Goal: Information Seeking & Learning: Stay updated

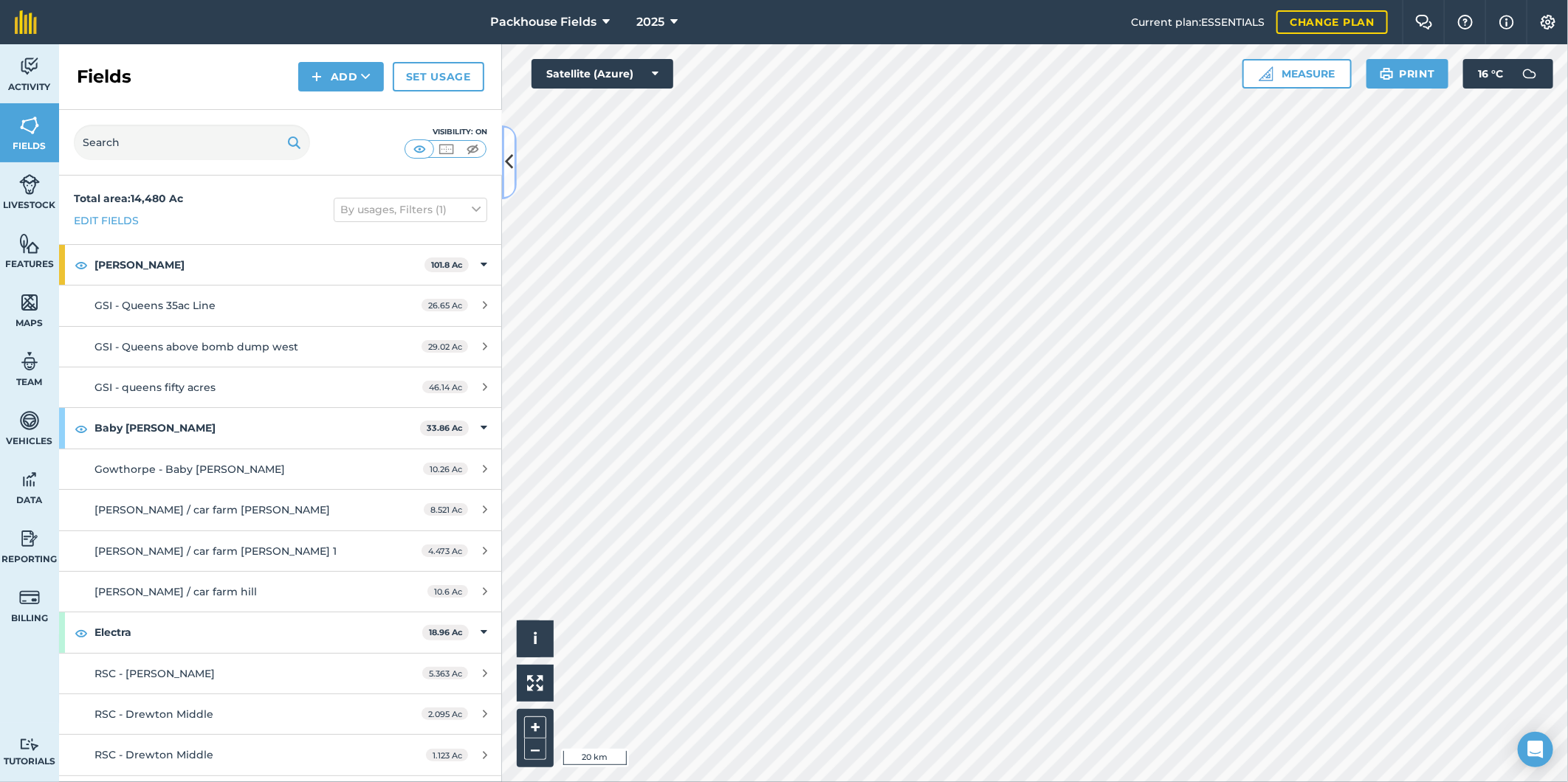
click at [510, 154] on icon at bounding box center [510, 162] width 8 height 26
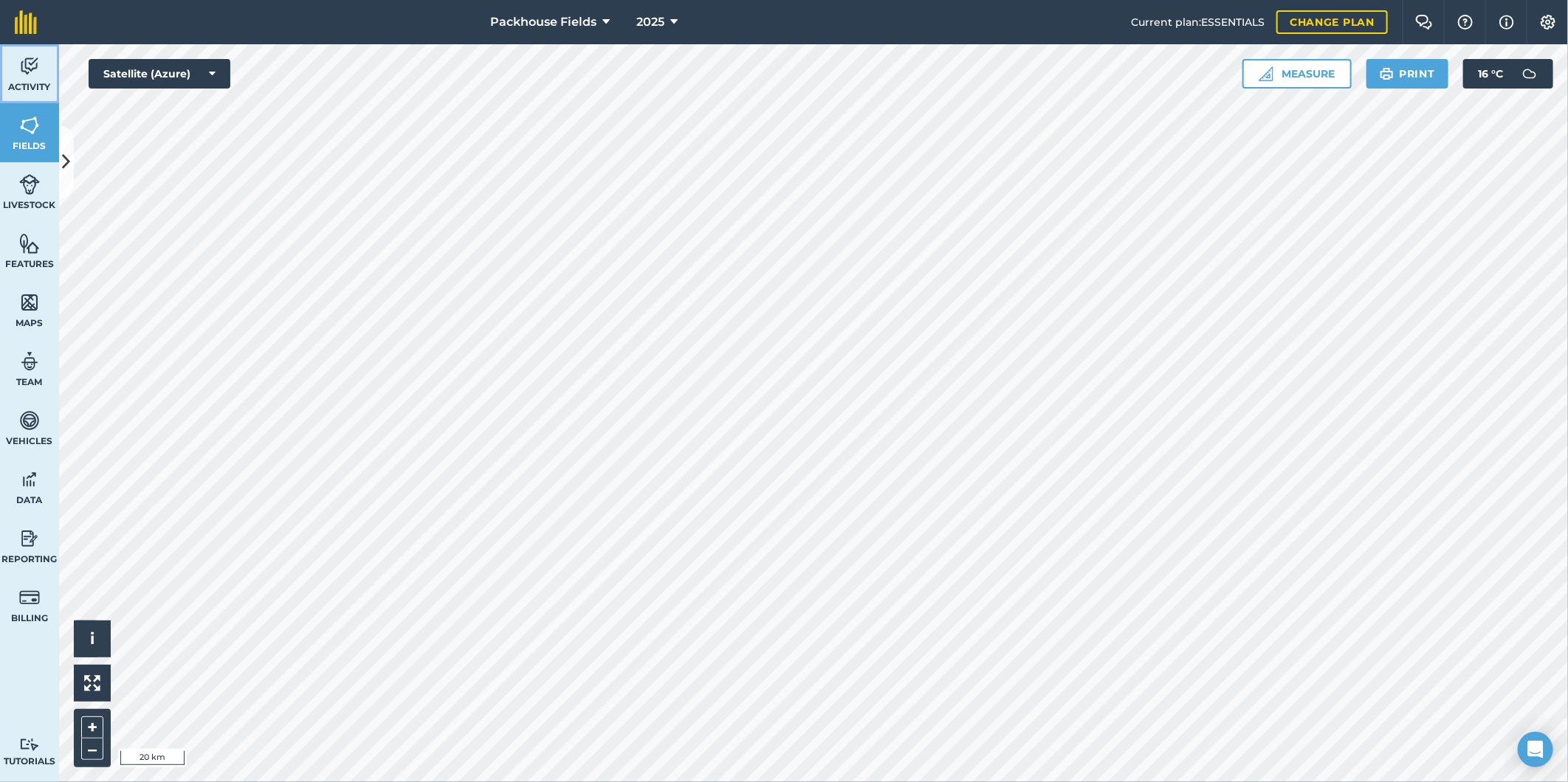
click at [30, 71] on img at bounding box center [29, 66] width 21 height 23
click at [70, 151] on button at bounding box center [67, 162] width 15 height 73
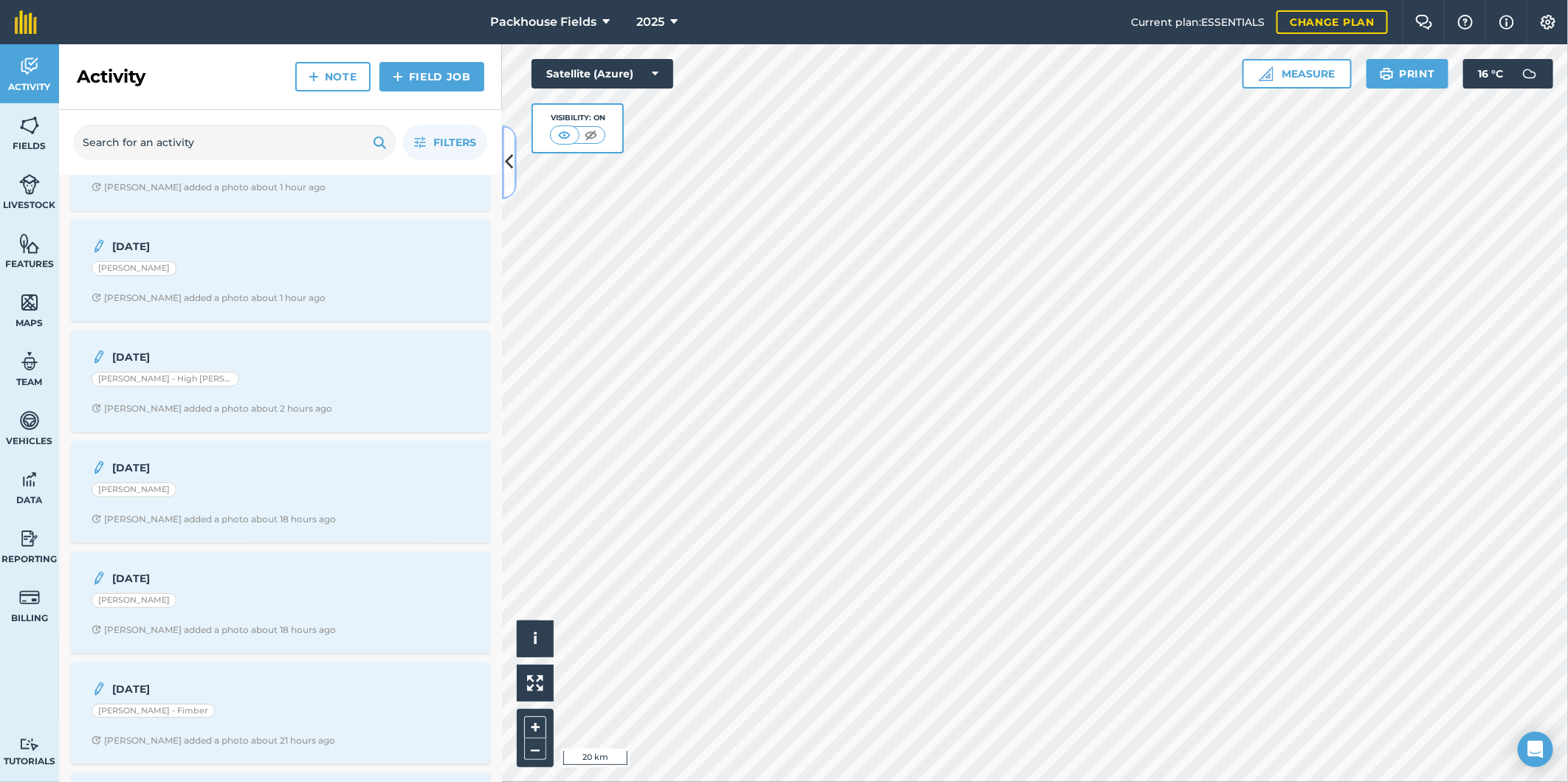
scroll to position [300, 0]
click at [330, 387] on div "[PERSON_NAME] - High [PERSON_NAME]" at bounding box center [281, 377] width 378 height 19
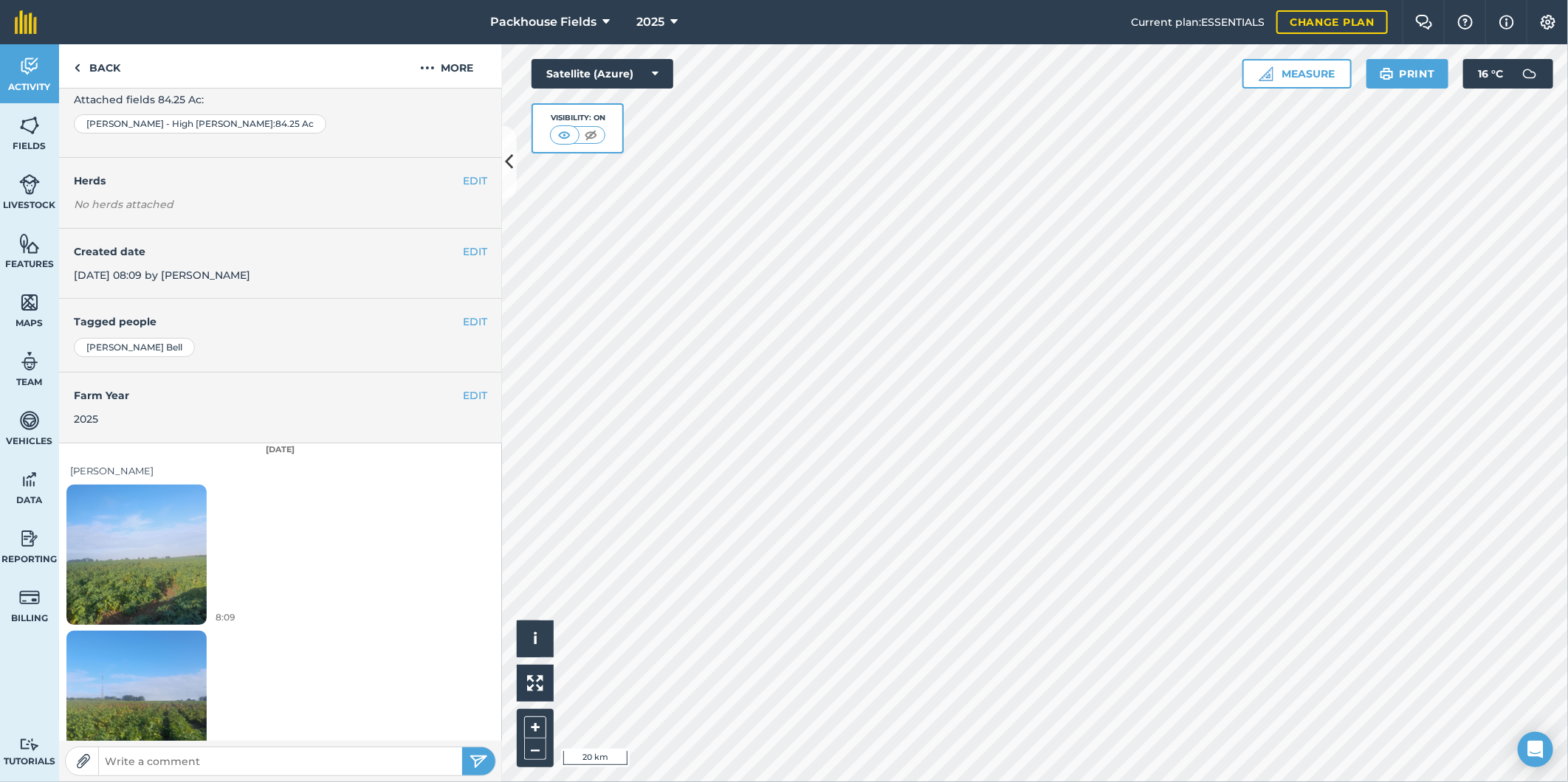
scroll to position [150, 0]
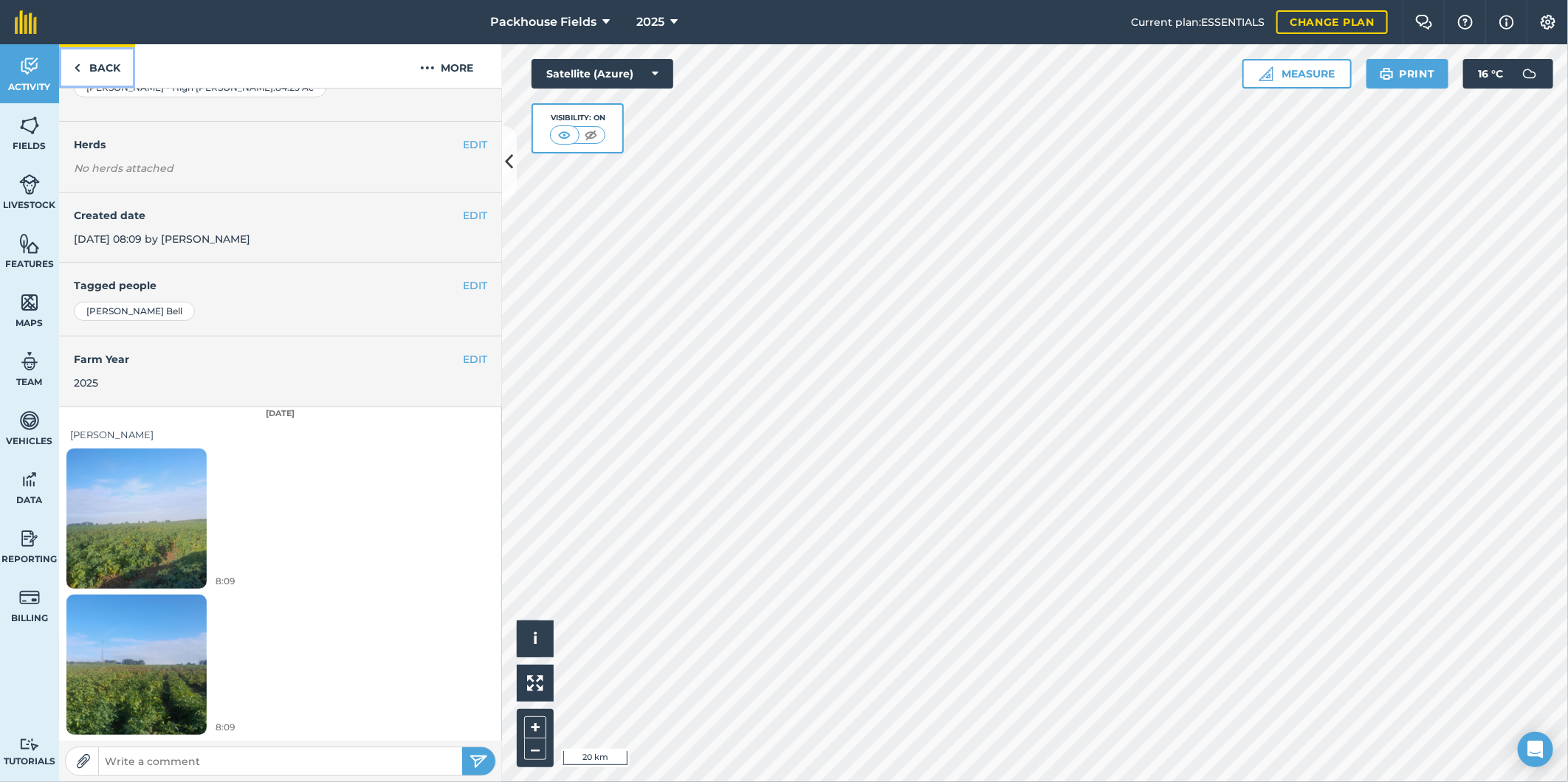
click at [102, 67] on link "Back" at bounding box center [97, 66] width 76 height 43
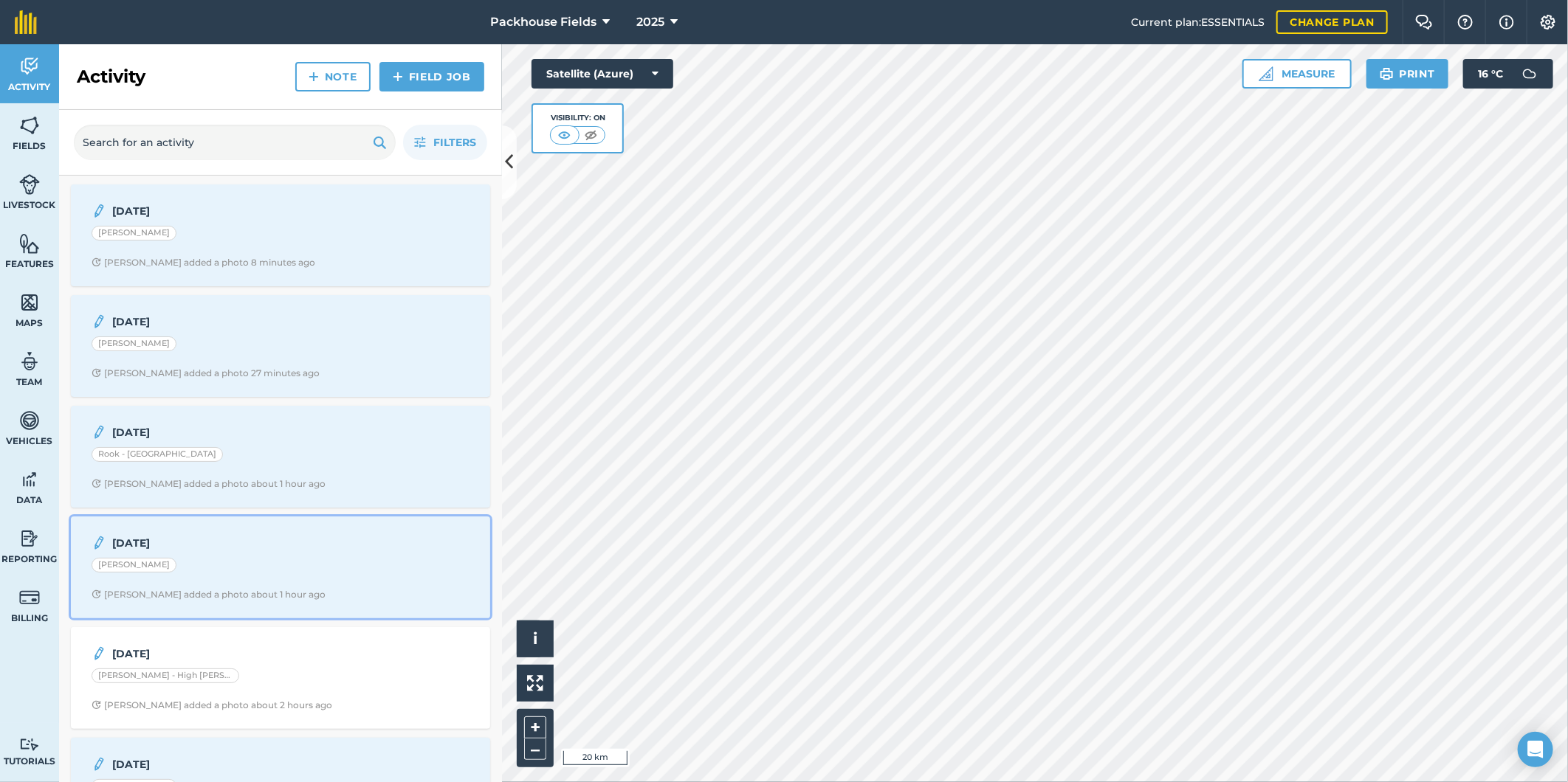
click at [334, 551] on strong "[DATE]" at bounding box center [229, 542] width 234 height 16
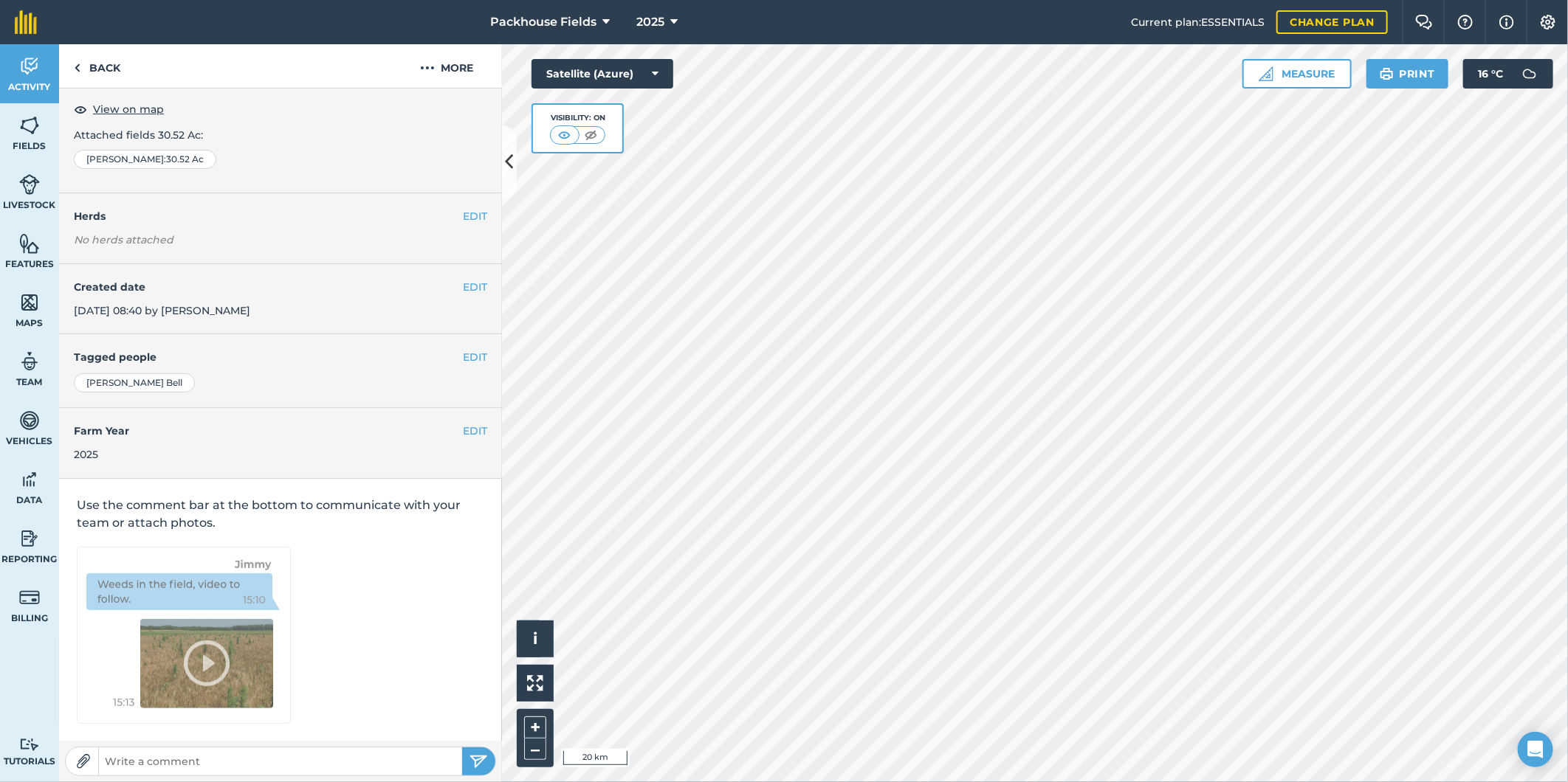
scroll to position [4, 0]
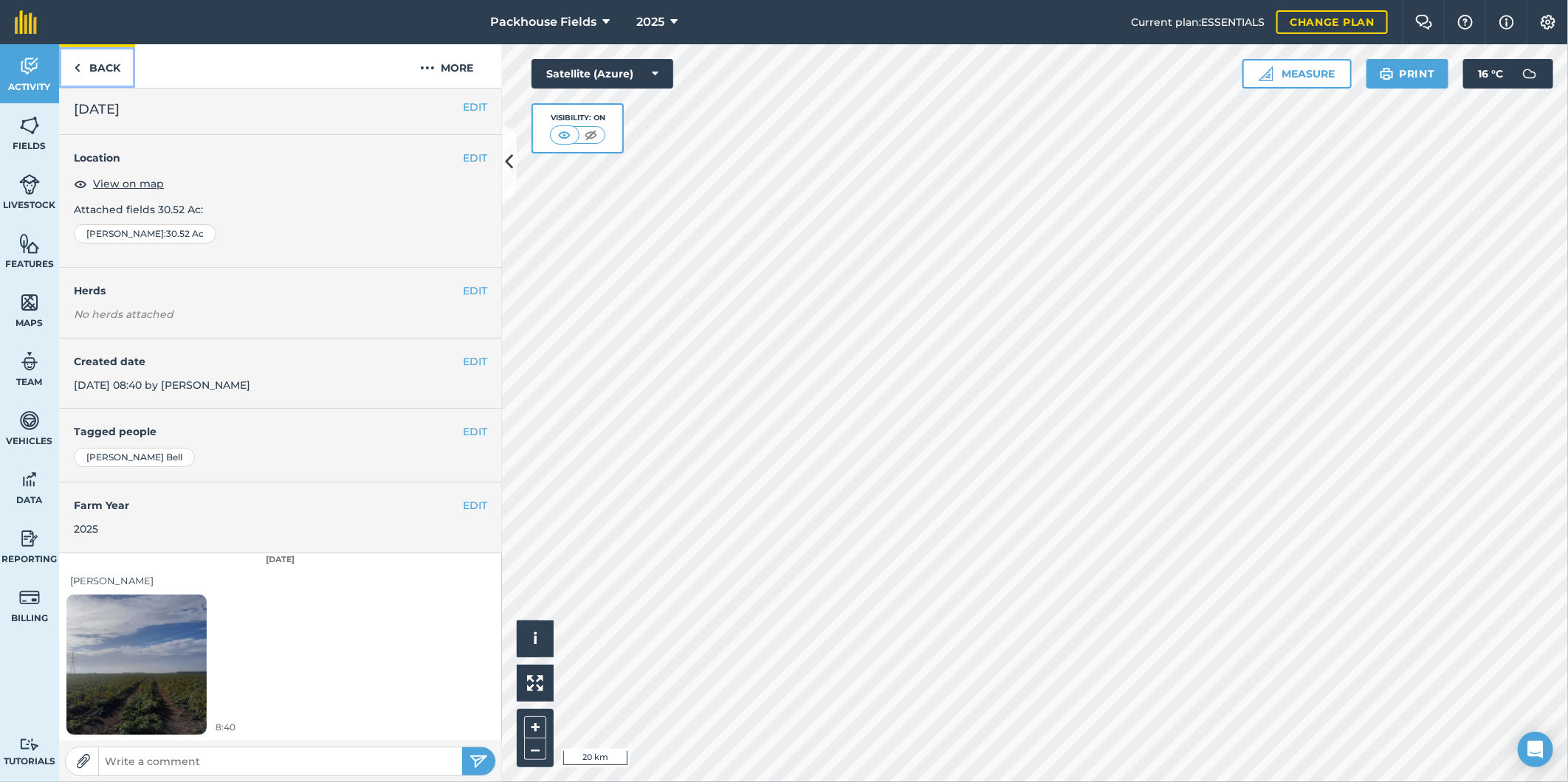
click at [107, 67] on link "Back" at bounding box center [97, 66] width 76 height 43
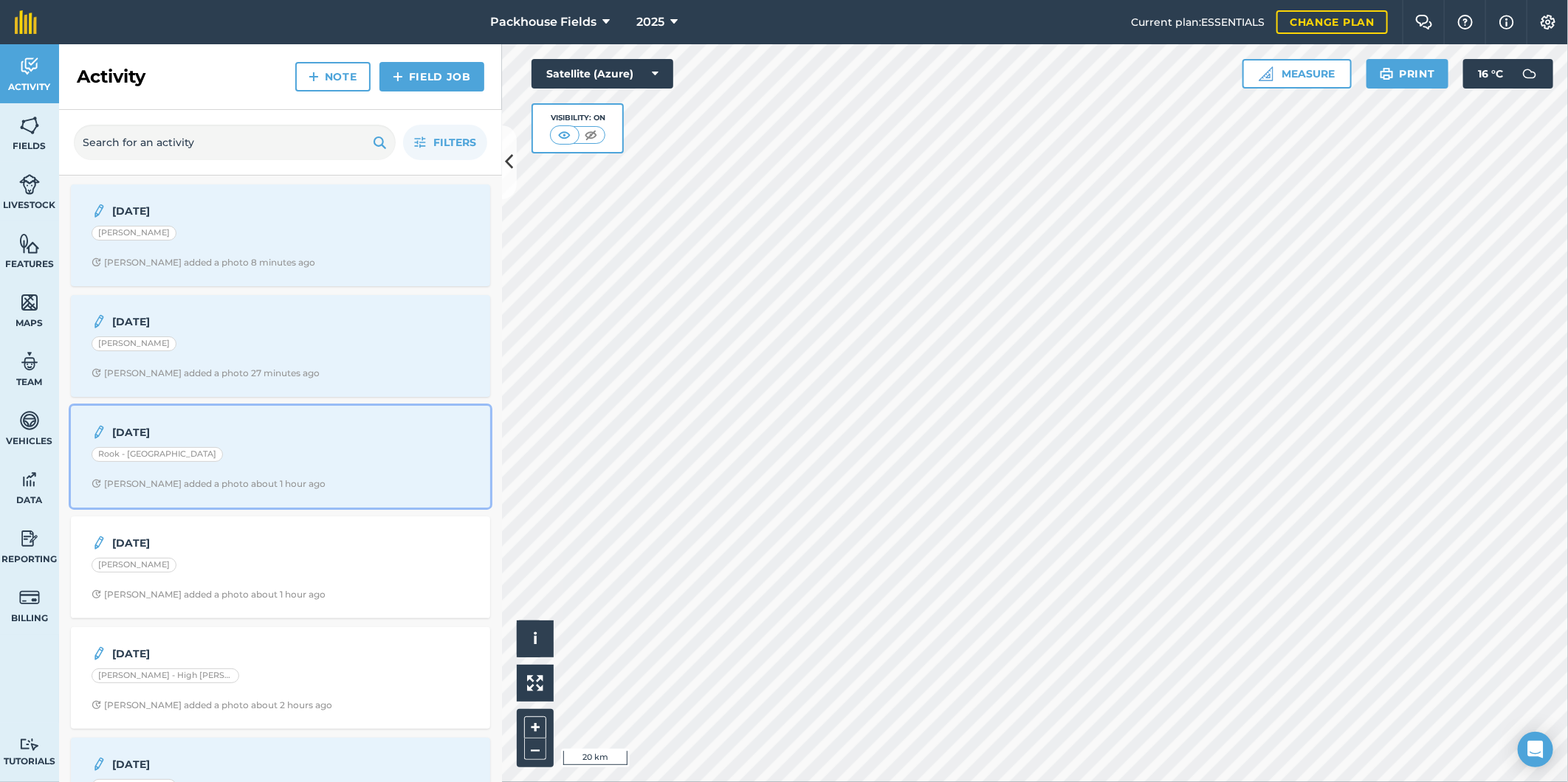
click at [275, 472] on div "[DATE] Rook - [GEOGRAPHIC_DATA] [PERSON_NAME] added a photo about 1 hour ago" at bounding box center [280, 457] width 402 height 84
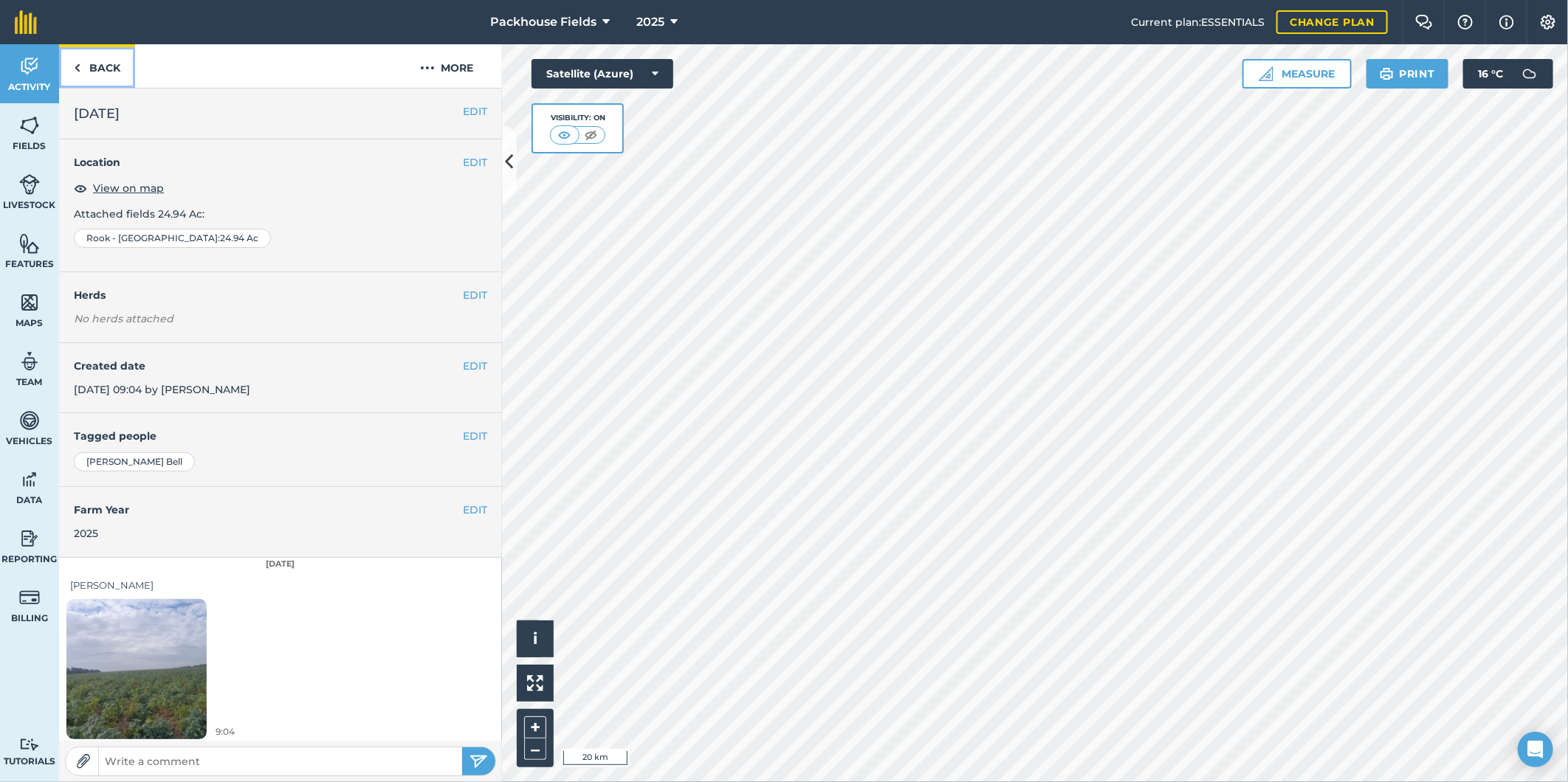
click at [123, 68] on link "Back" at bounding box center [97, 66] width 76 height 43
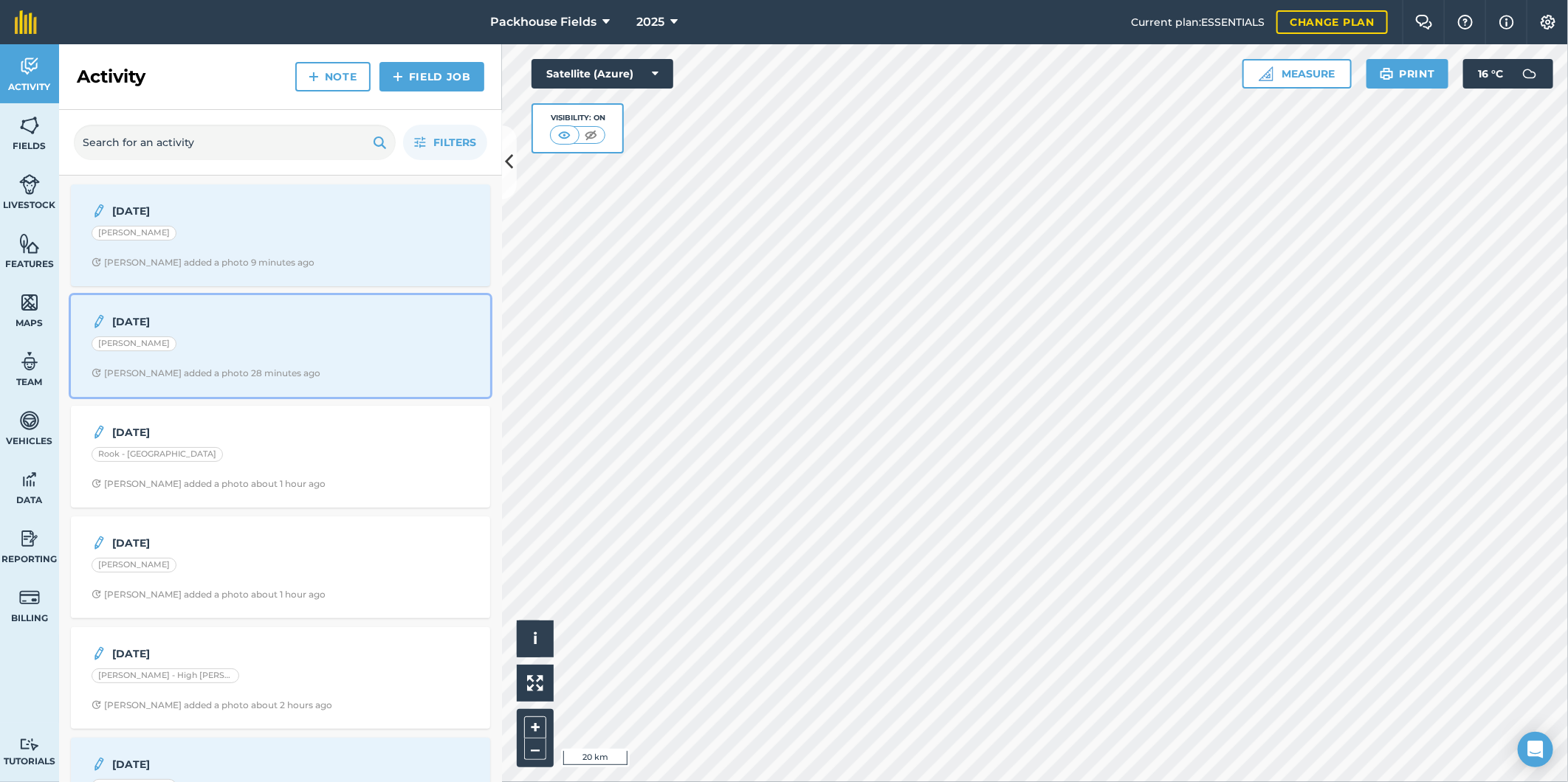
click at [226, 335] on div "[DATE] [PERSON_NAME] [PERSON_NAME] added a photo 28 minutes ago" at bounding box center [280, 346] width 402 height 84
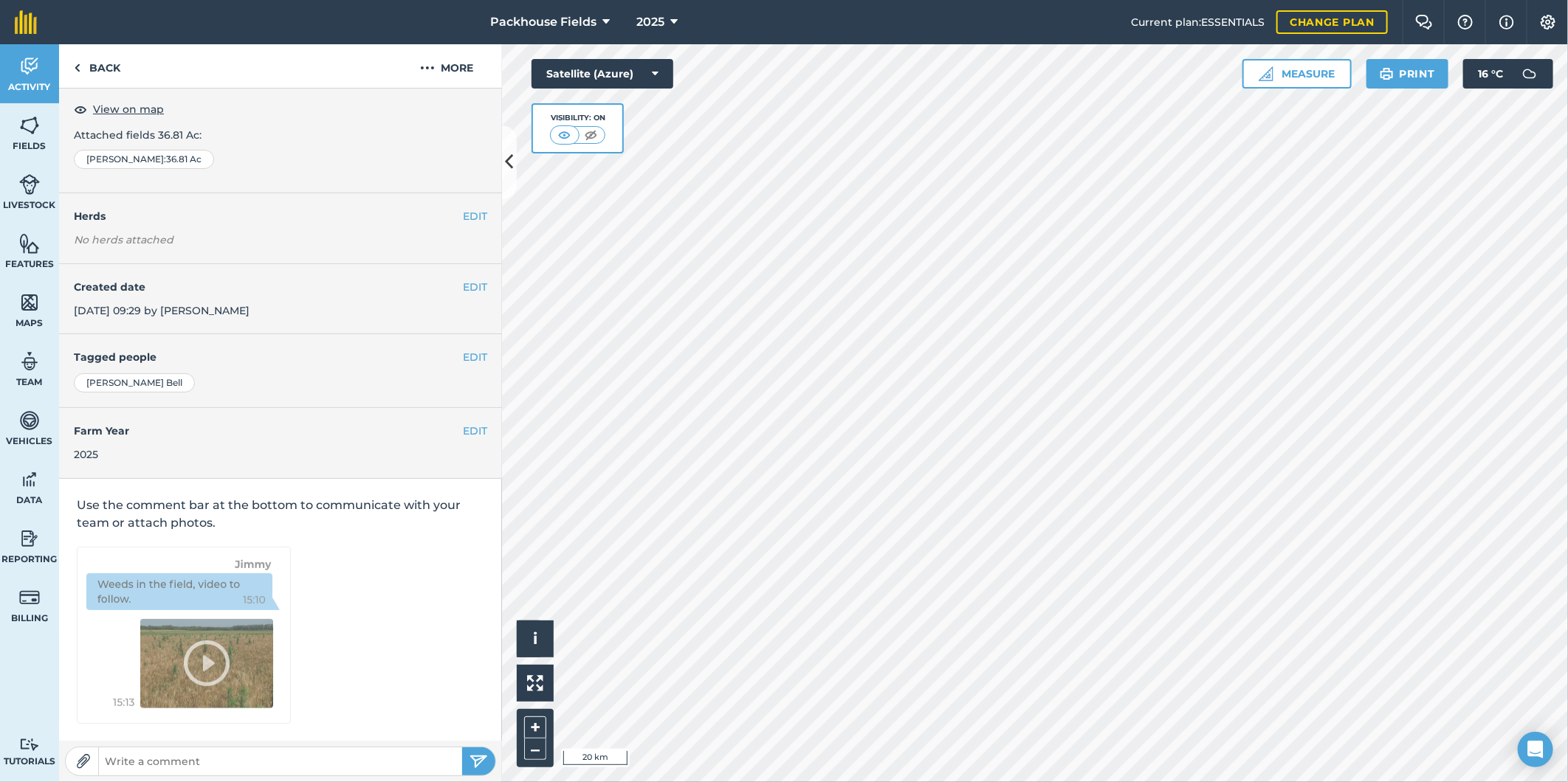
scroll to position [4, 0]
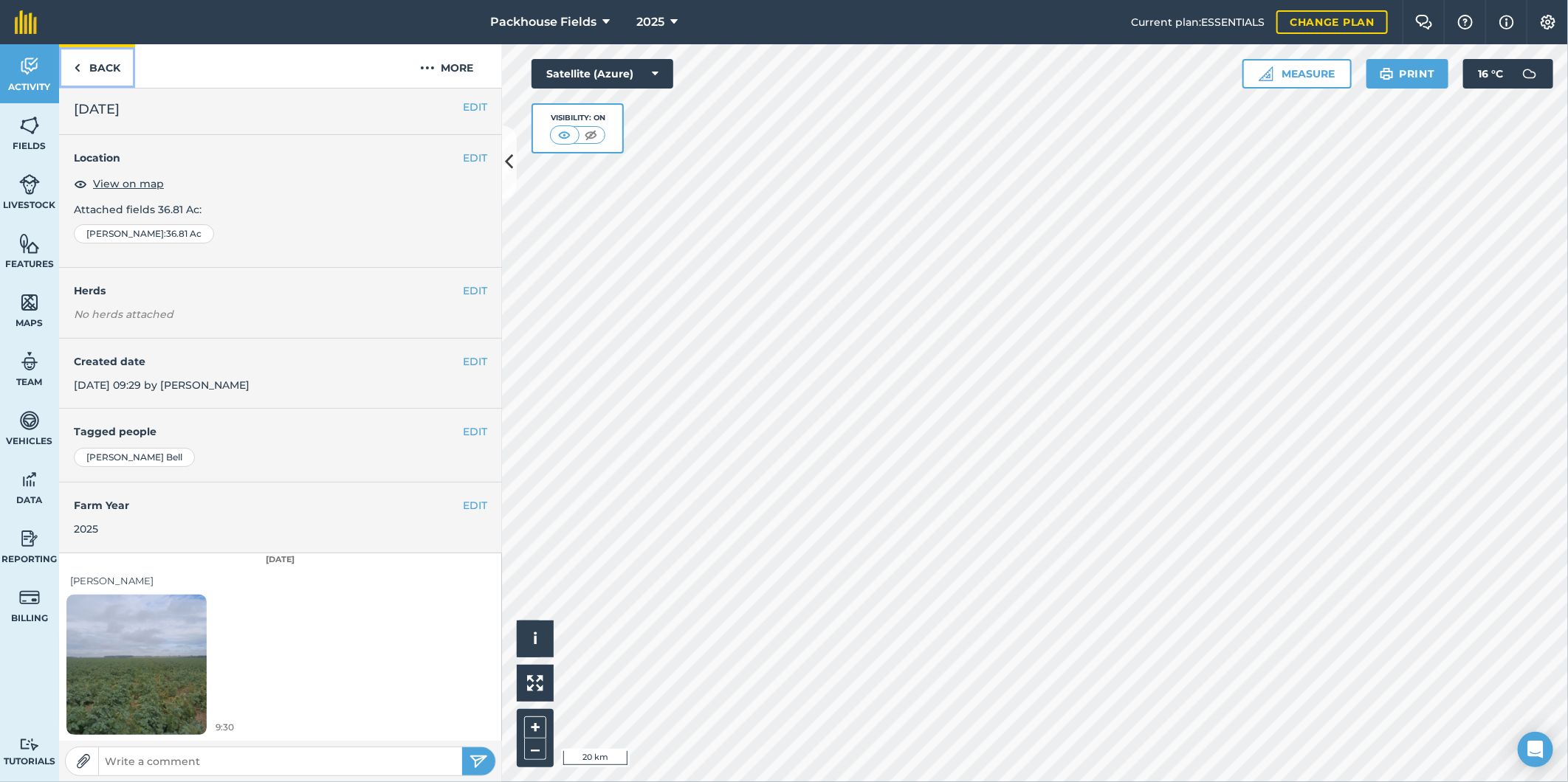
click at [108, 67] on link "Back" at bounding box center [97, 66] width 76 height 43
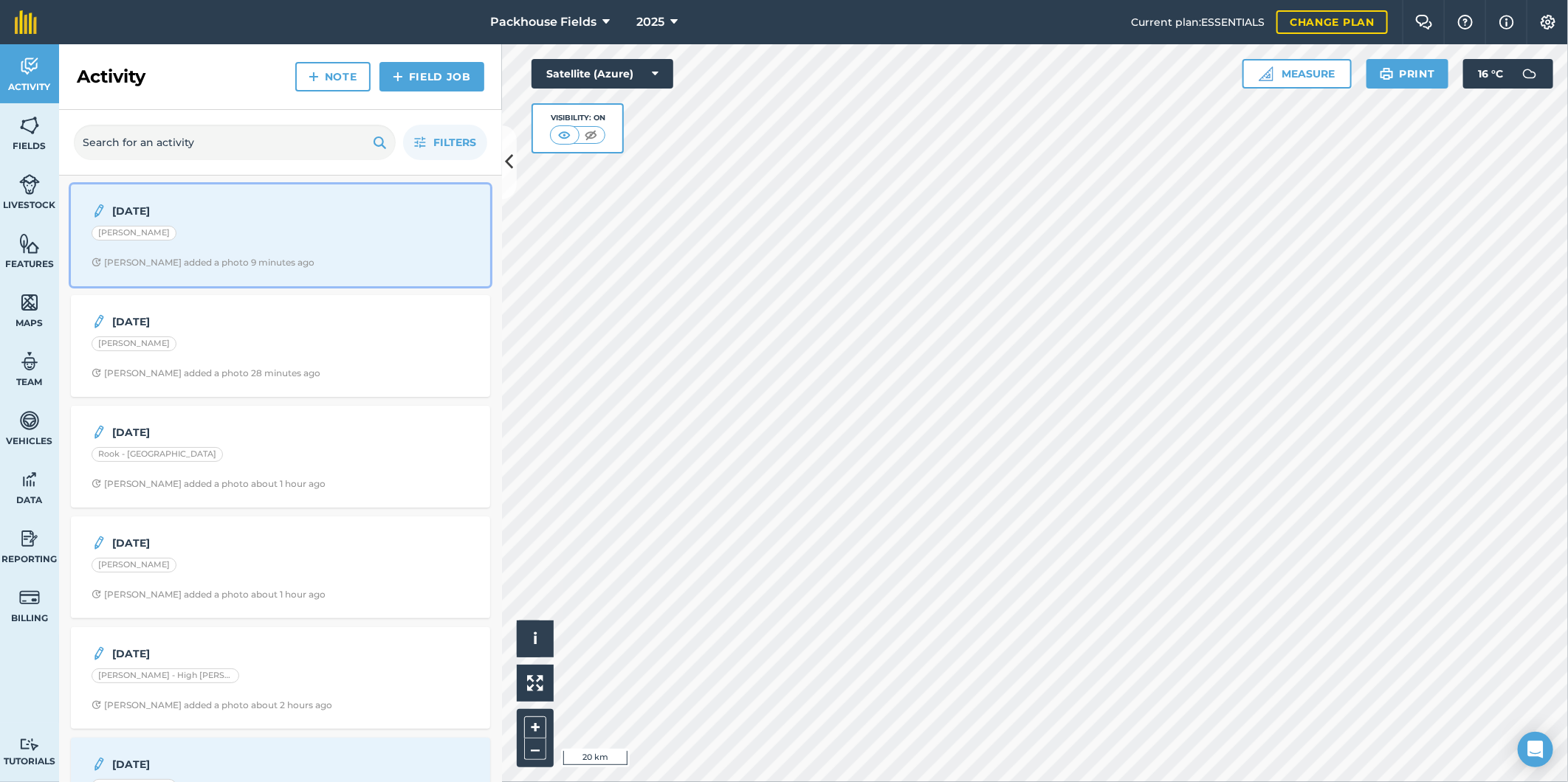
click at [266, 252] on div "[DATE] [PERSON_NAME] [PERSON_NAME] added a photo 9 minutes ago" at bounding box center [280, 235] width 402 height 84
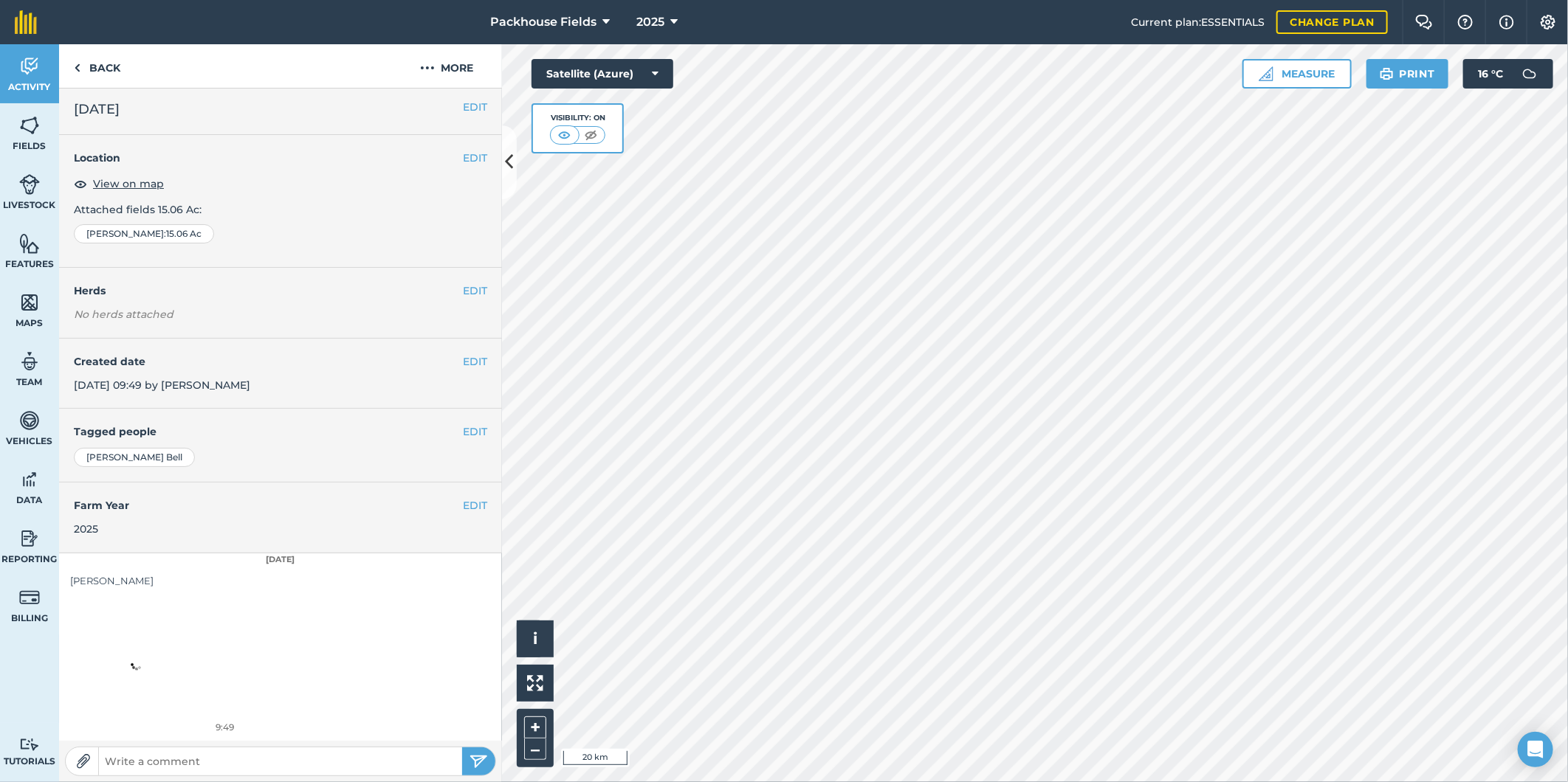
scroll to position [4, 0]
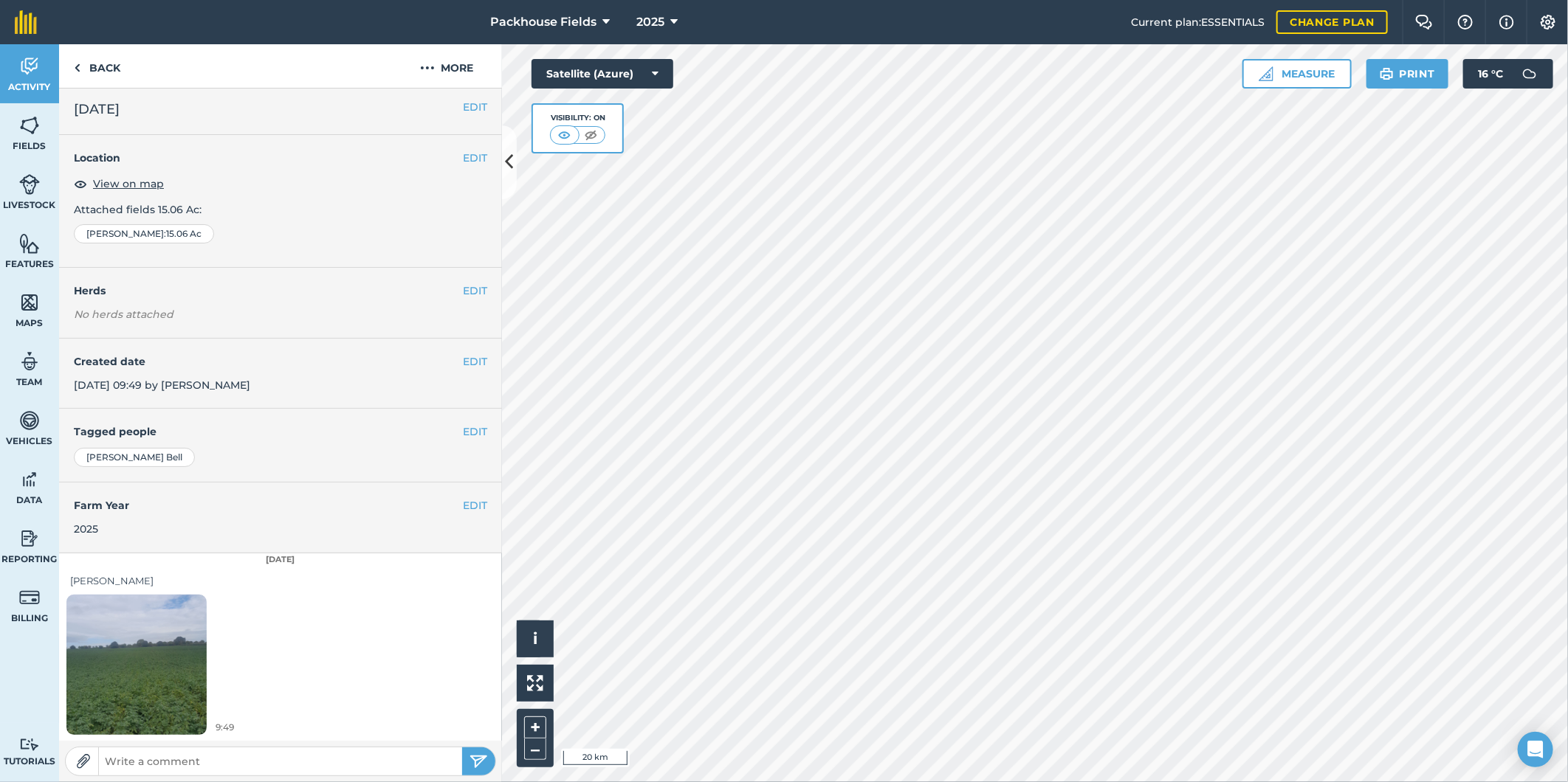
click at [156, 661] on img at bounding box center [137, 664] width 140 height 187
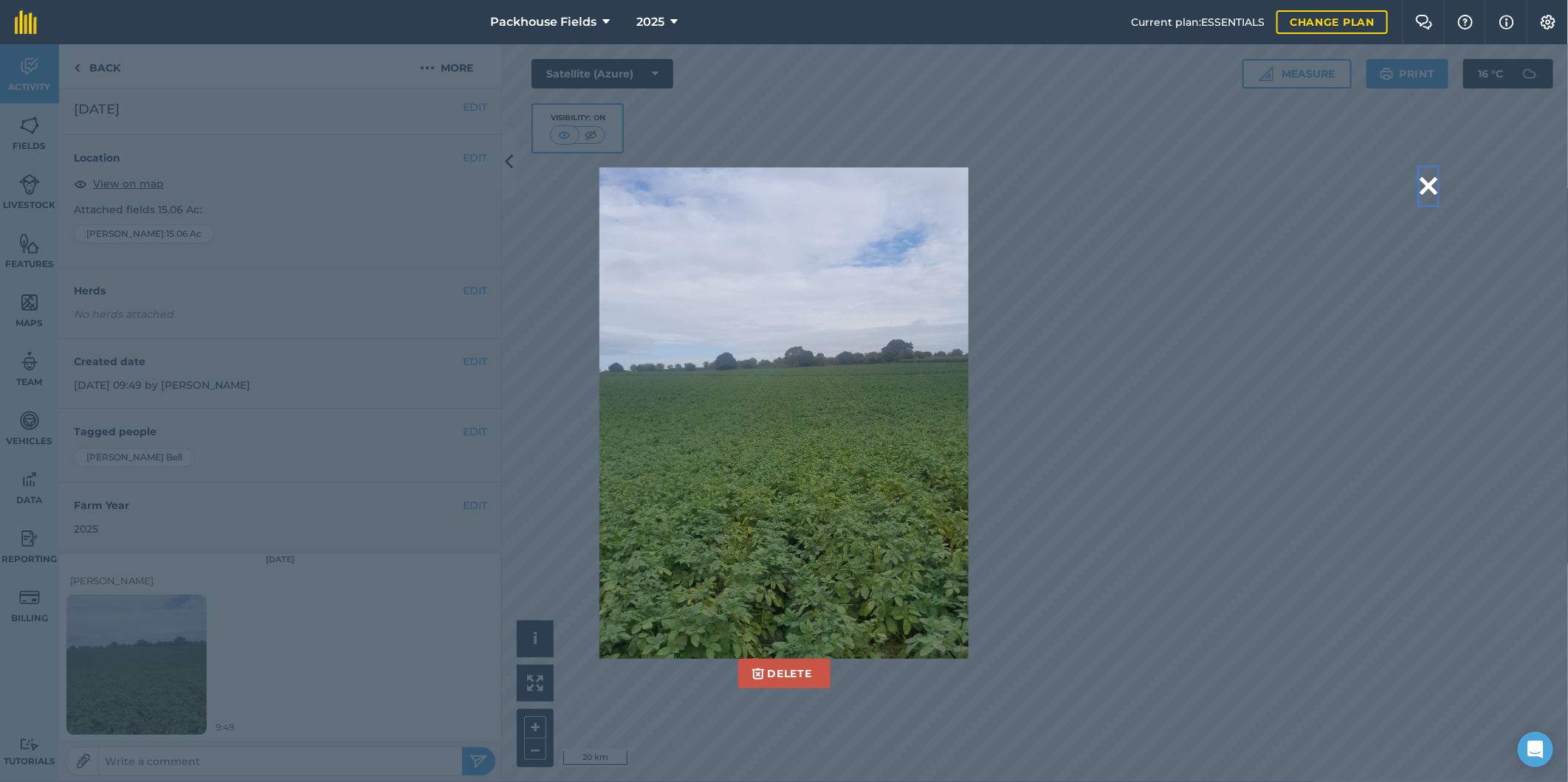
click at [1421, 179] on button at bounding box center [1428, 186] width 18 height 38
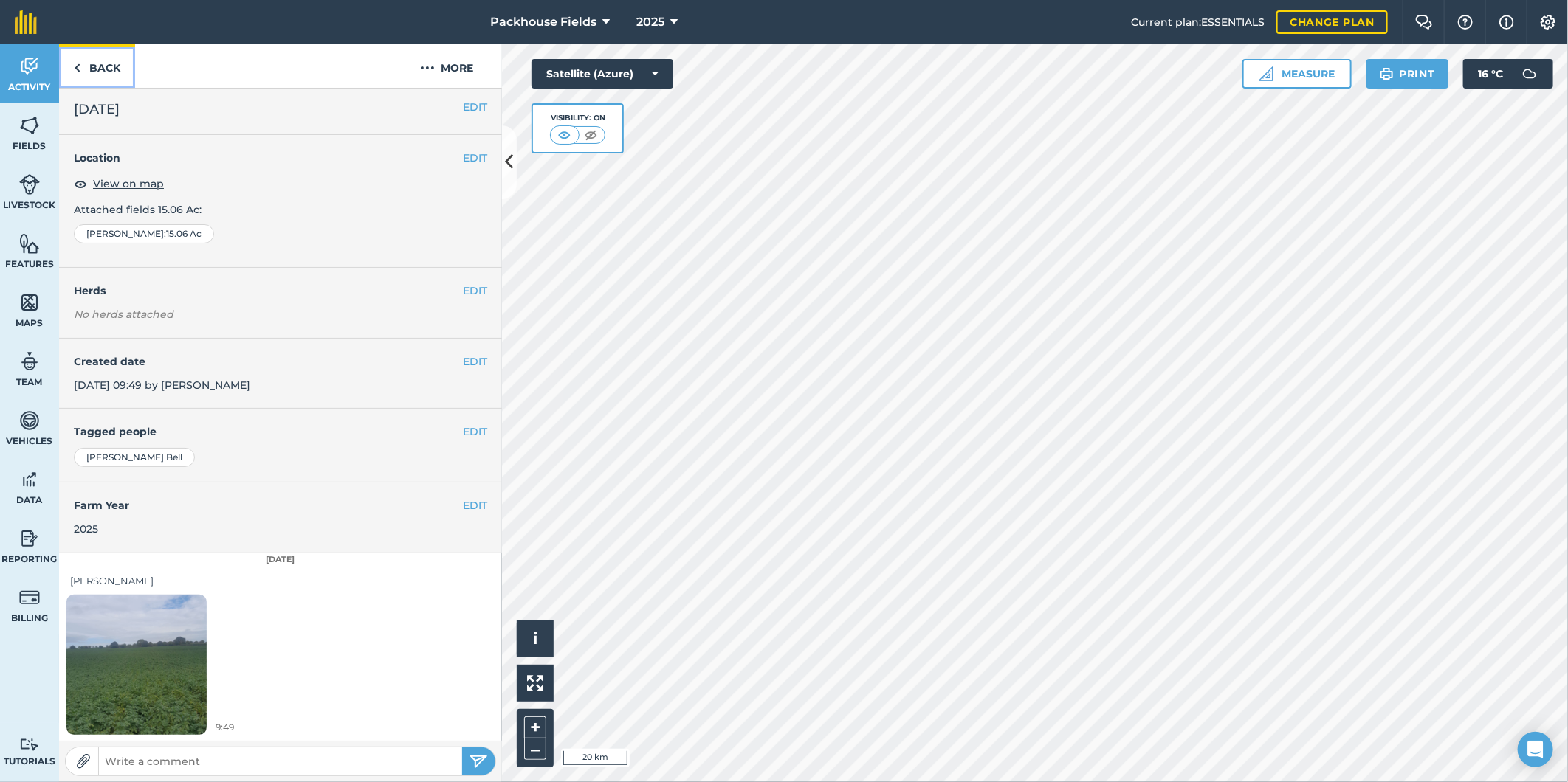
click at [111, 77] on link "Back" at bounding box center [97, 66] width 76 height 43
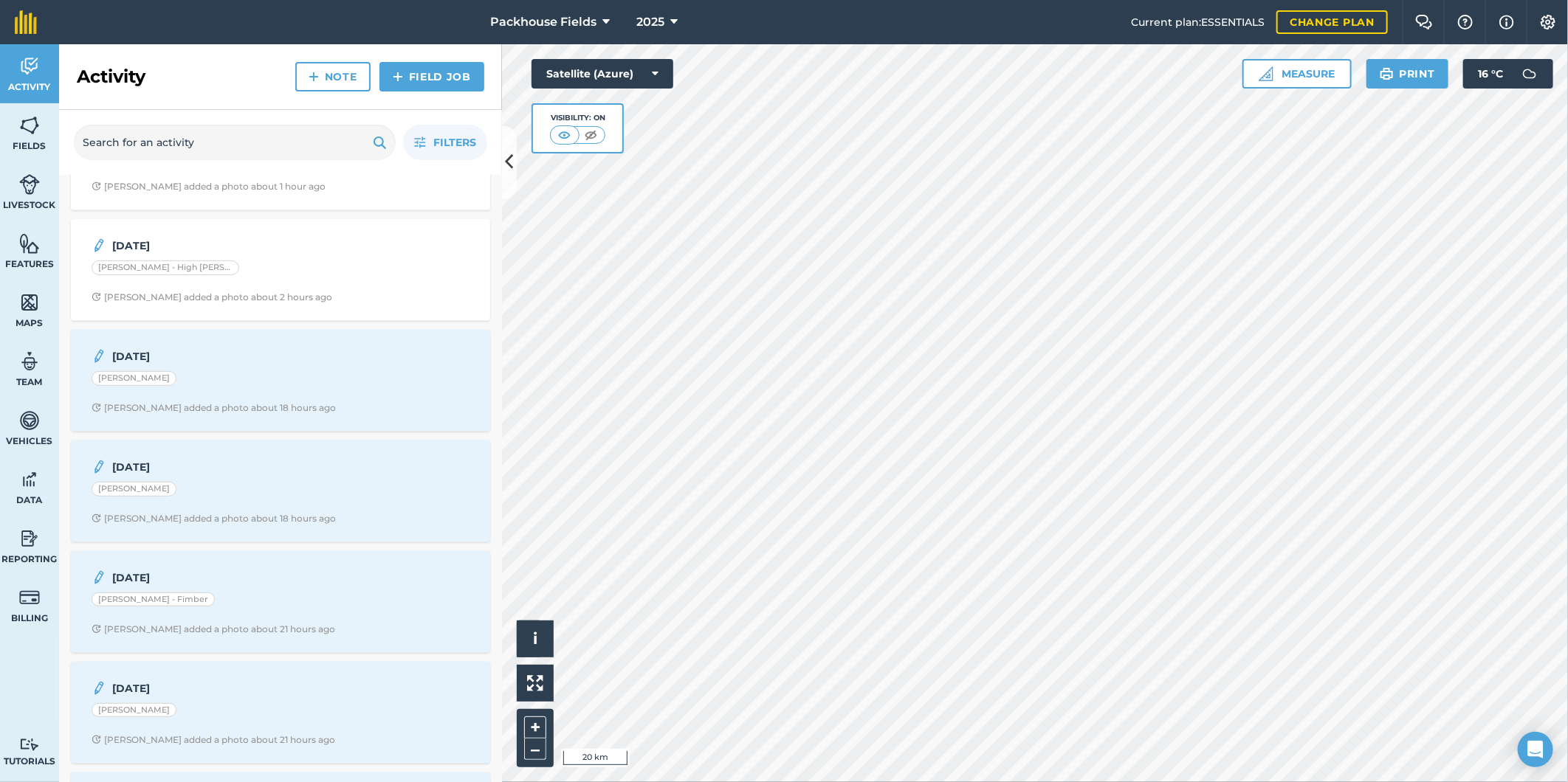
scroll to position [410, 0]
click at [232, 372] on div "[PERSON_NAME]" at bounding box center [281, 379] width 378 height 19
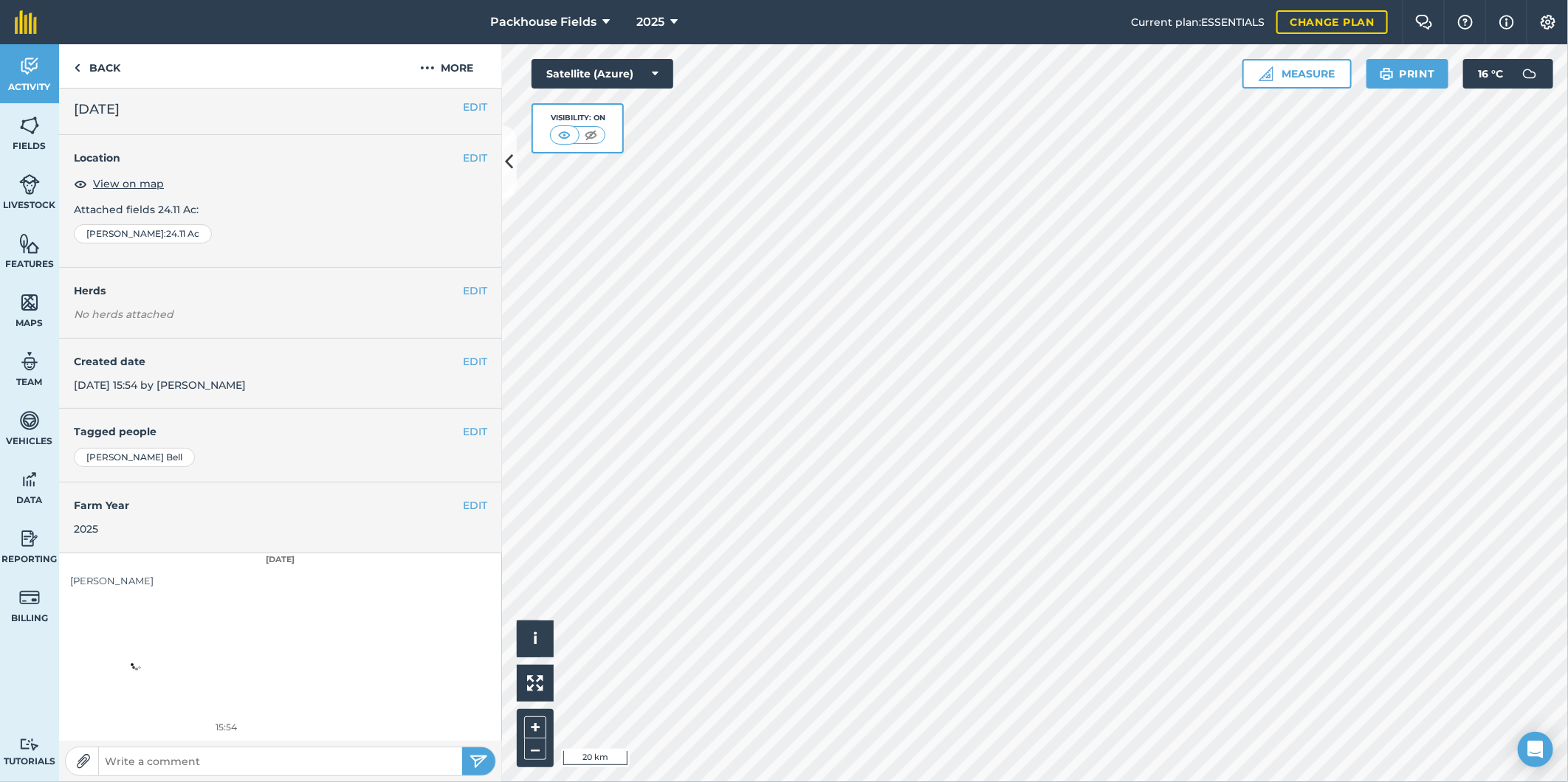
scroll to position [4, 0]
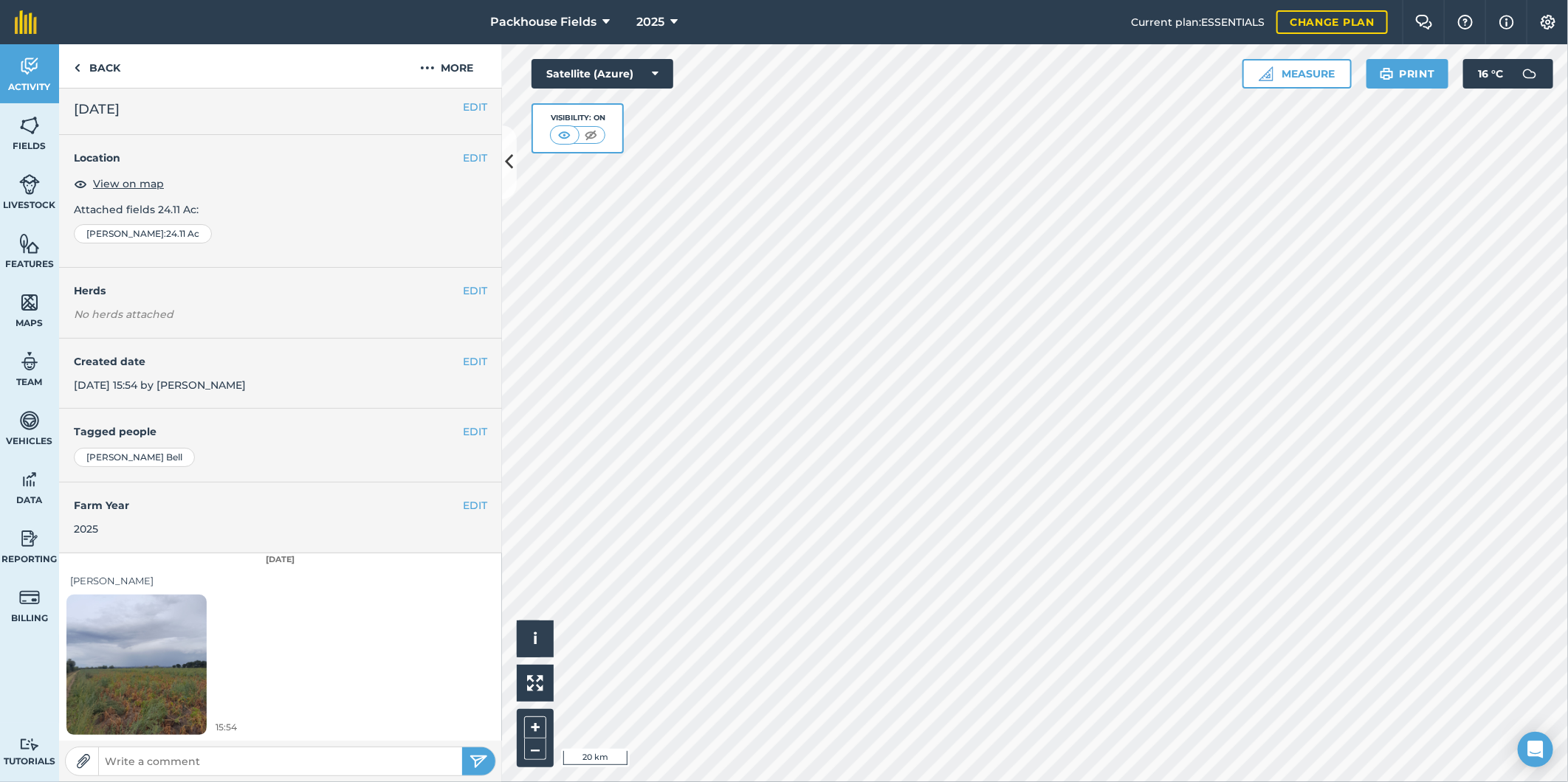
click at [149, 688] on img at bounding box center [137, 664] width 140 height 187
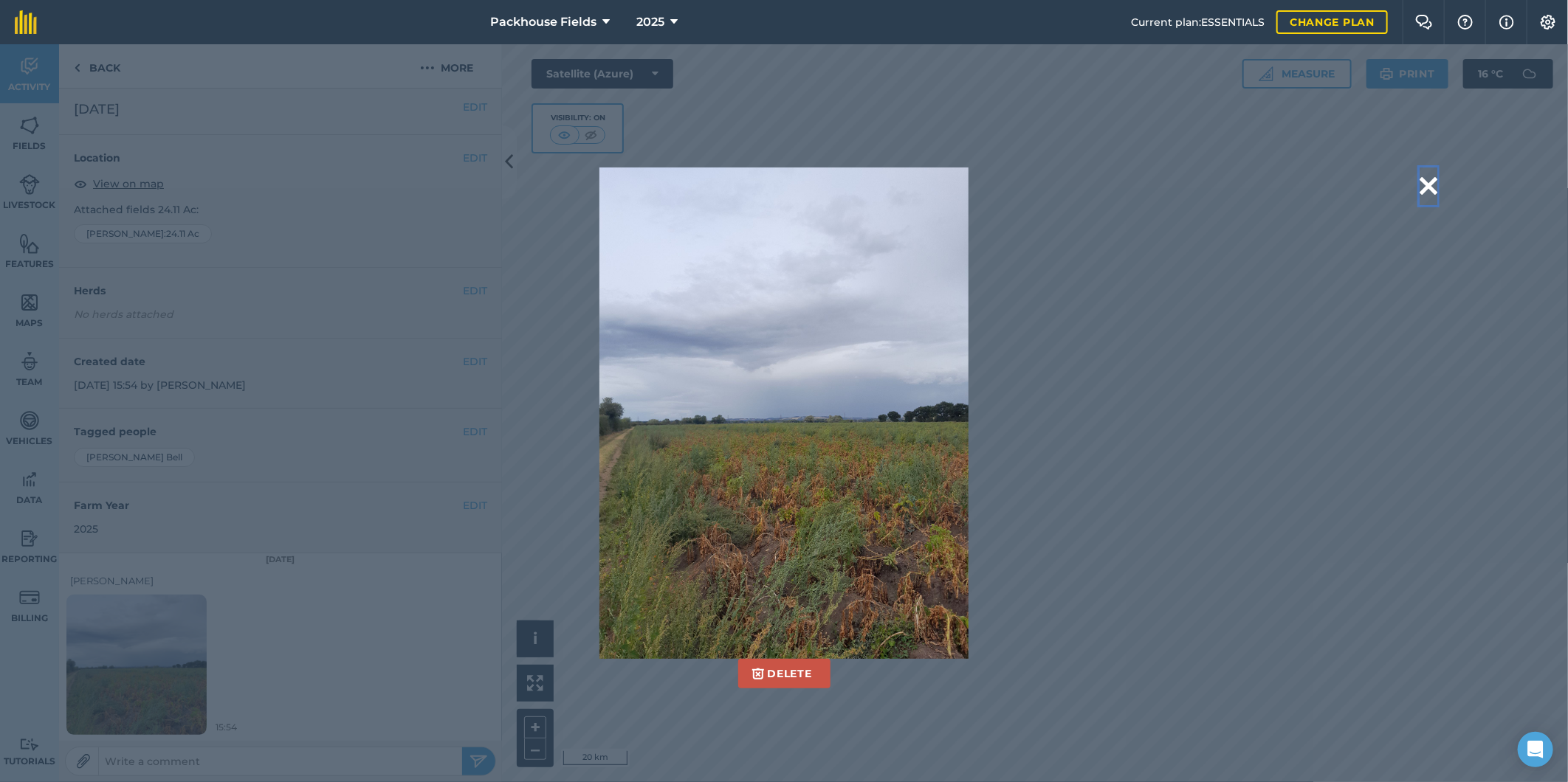
click at [1423, 182] on button at bounding box center [1428, 186] width 18 height 38
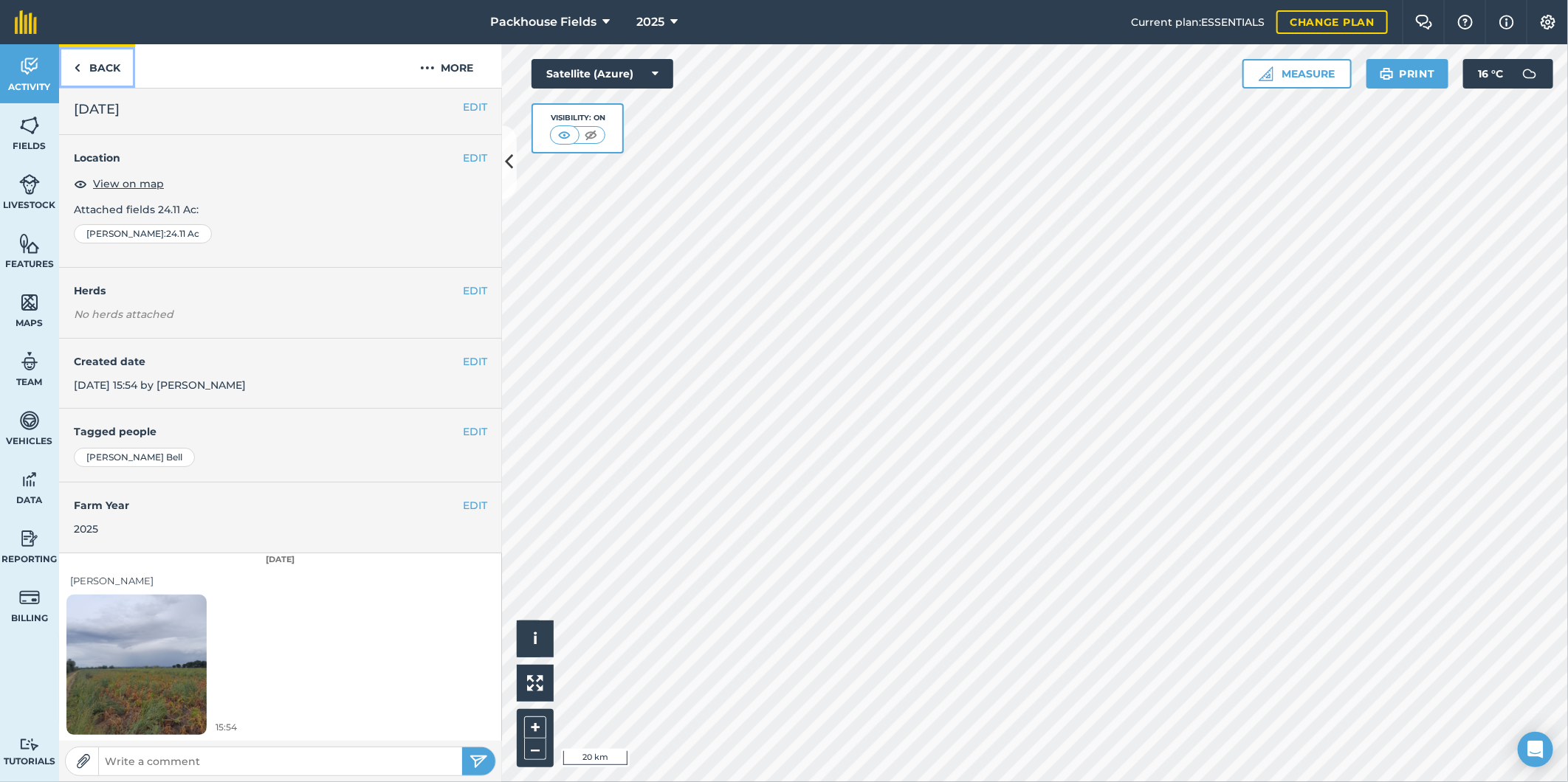
click at [112, 69] on link "Back" at bounding box center [97, 66] width 76 height 43
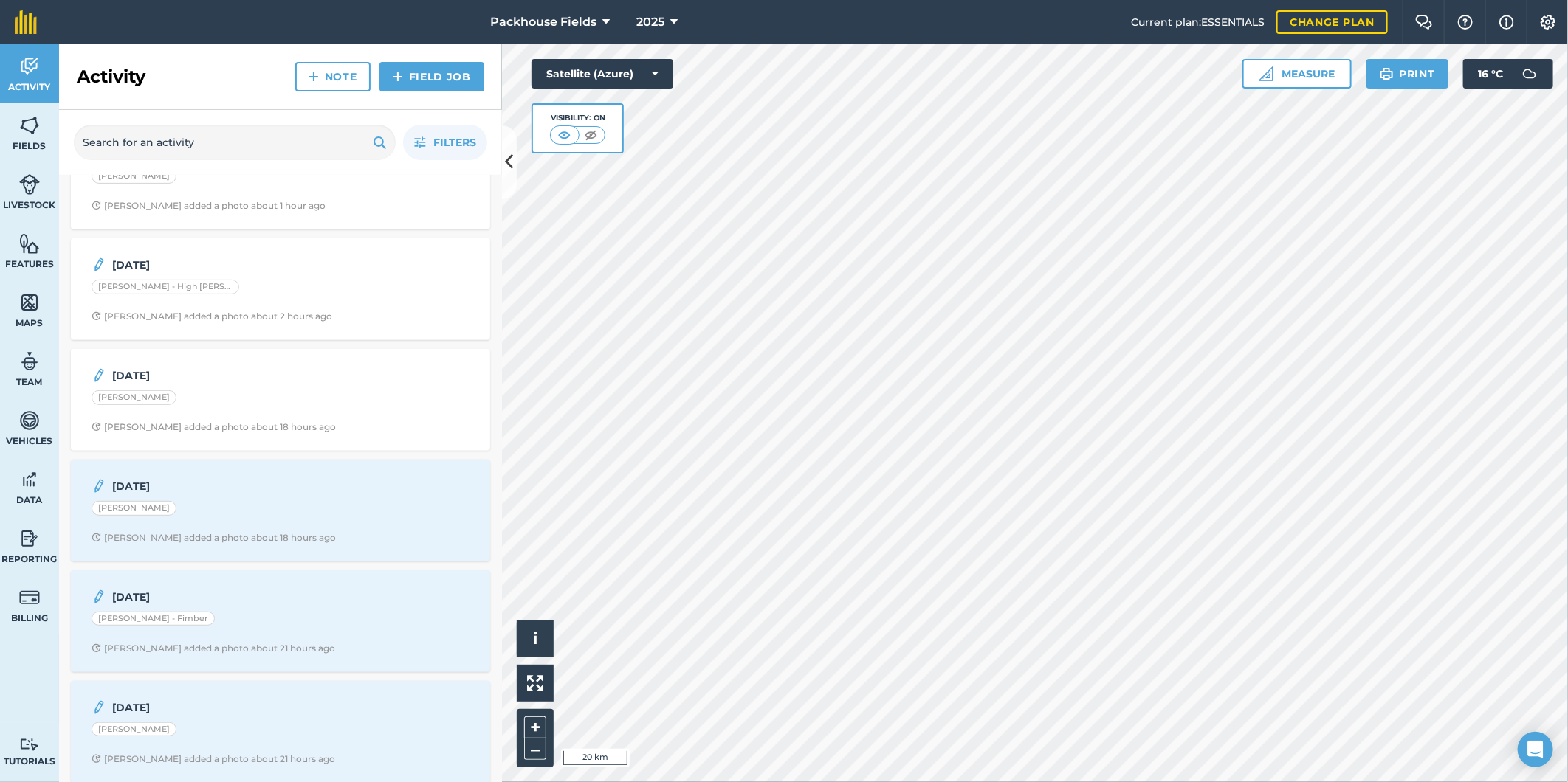
scroll to position [436, 0]
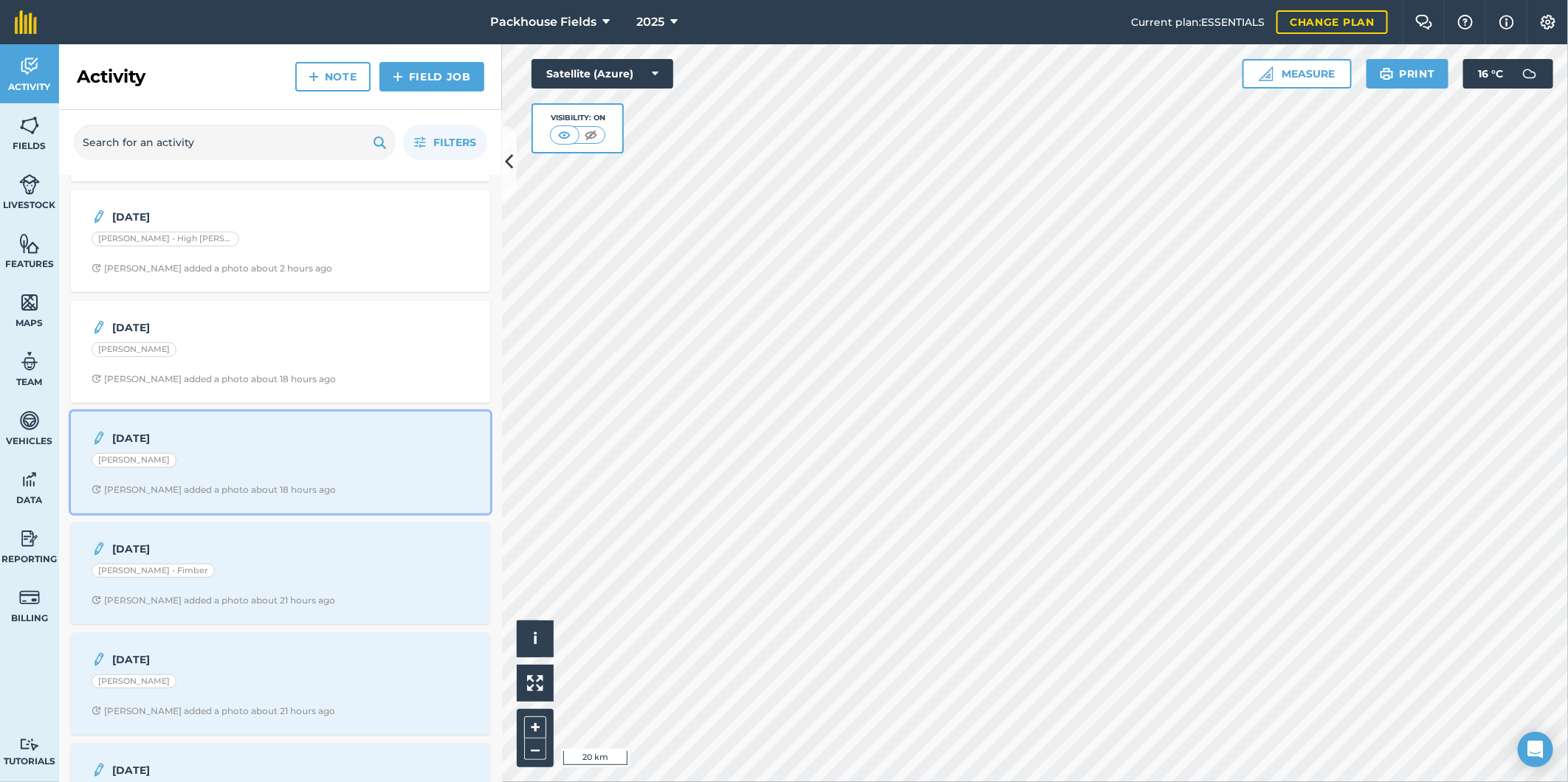
click at [232, 453] on div "[DATE] [PERSON_NAME] - [PERSON_NAME] added a photo about 18 hours ago" at bounding box center [280, 462] width 402 height 84
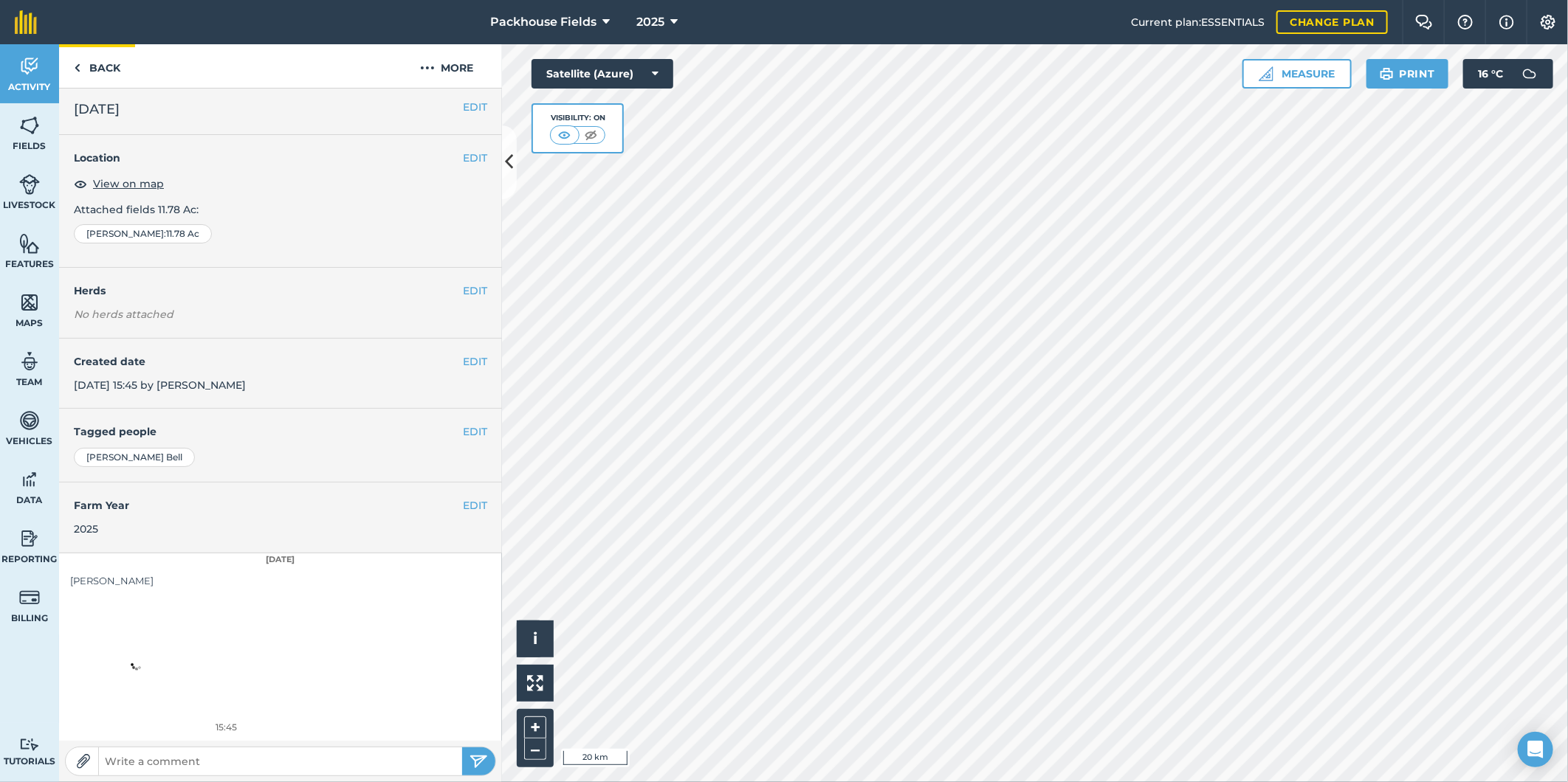
scroll to position [4, 0]
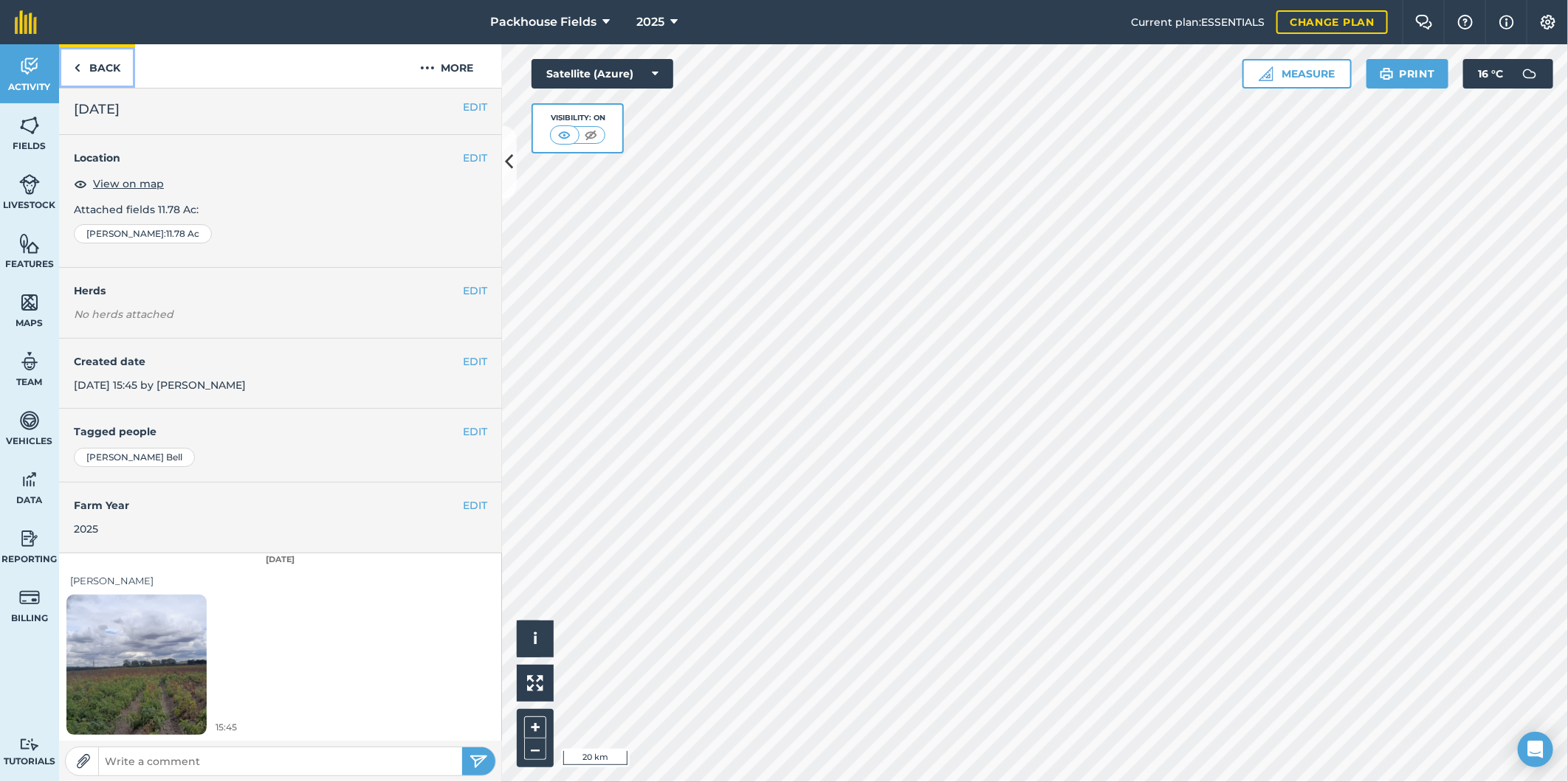
click at [119, 67] on link "Back" at bounding box center [97, 66] width 76 height 43
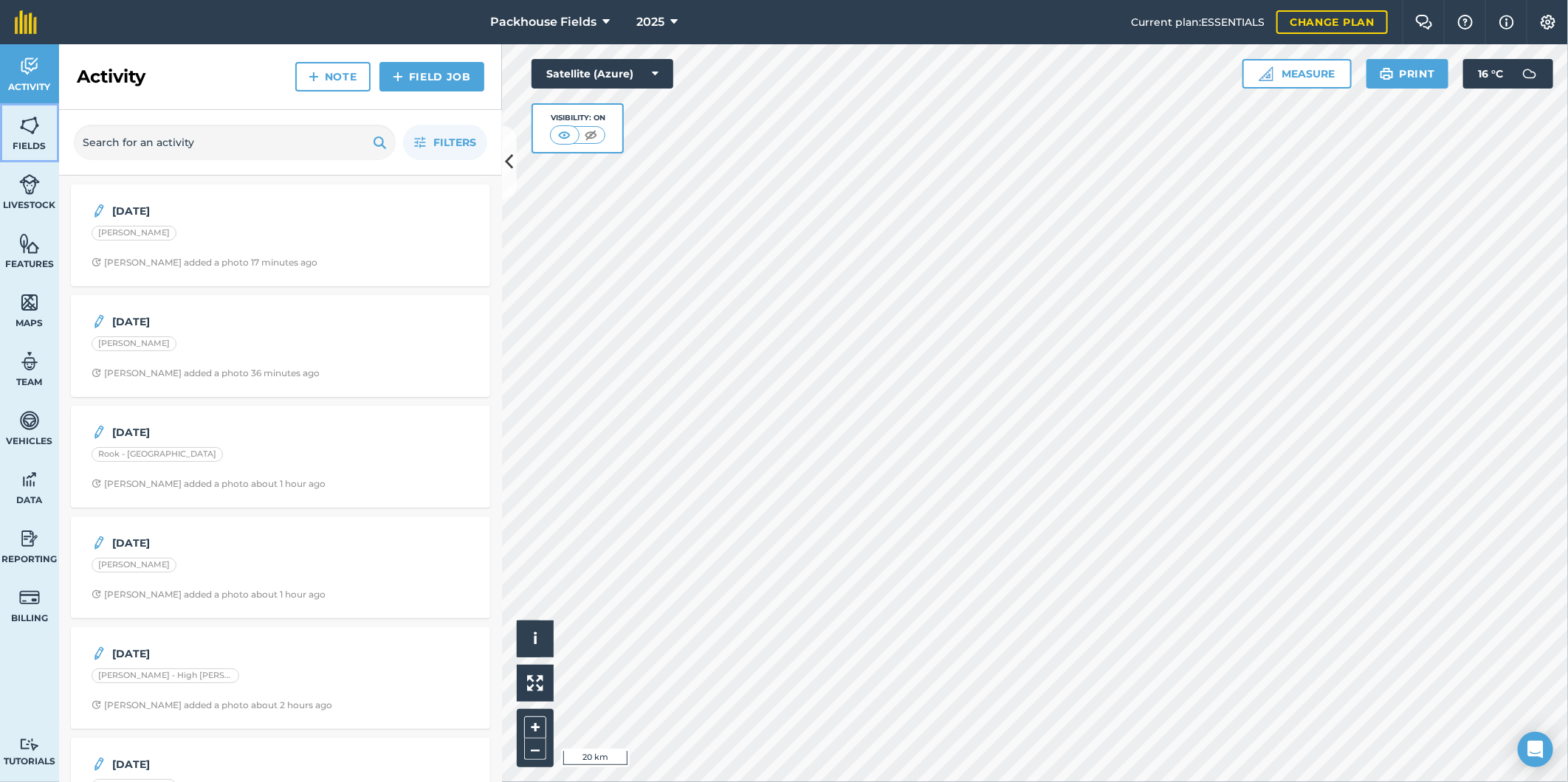
click at [15, 133] on link "Fields" at bounding box center [29, 133] width 59 height 59
